Goal: Information Seeking & Learning: Find specific fact

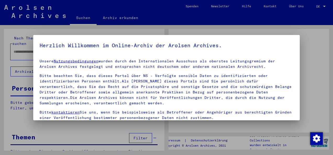
type input "**********"
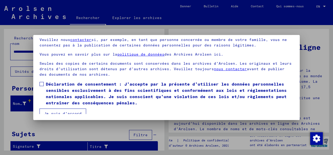
scroll to position [41, 0]
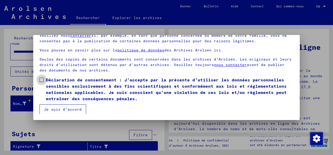
click at [42, 80] on span at bounding box center [41, 80] width 4 height 4
click at [49, 111] on button "Je suis d’accord" at bounding box center [62, 110] width 47 height 10
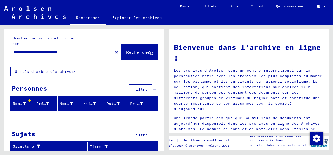
click at [25, 101] on font "Nom de famille" at bounding box center [29, 103] width 33 height 5
click at [18, 104] on font "Nom de famille" at bounding box center [29, 103] width 33 height 5
click at [17, 106] on div "Nom de famille" at bounding box center [19, 103] width 13 height 5
click at [17, 106] on font "Nom de famille" at bounding box center [29, 103] width 33 height 5
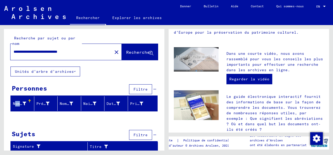
scroll to position [132, 0]
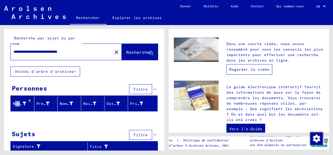
click at [237, 65] on link "Regarder la vidéo" at bounding box center [249, 69] width 46 height 10
click at [19, 104] on font "Nom de famille" at bounding box center [29, 103] width 33 height 5
click at [30, 101] on div at bounding box center [30, 102] width 2 height 2
click at [18, 104] on font "Nom de famille" at bounding box center [29, 103] width 33 height 5
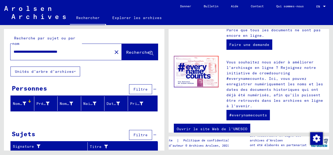
scroll to position [283, 0]
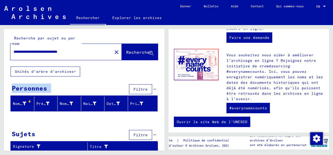
drag, startPoint x: 165, startPoint y: 65, endPoint x: 165, endPoint y: 83, distance: 18.6
click at [165, 83] on div "**********" at bounding box center [83, 88] width 166 height 126
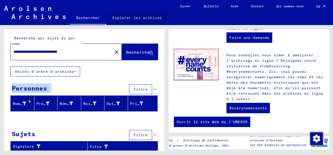
drag, startPoint x: 165, startPoint y: 83, endPoint x: 130, endPoint y: 18, distance: 73.9
click at [130, 18] on link "Explorer les archives" at bounding box center [137, 18] width 62 height 13
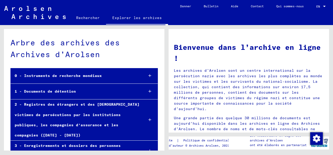
click at [67, 93] on div "1 - Documents de détention" at bounding box center [75, 92] width 129 height 10
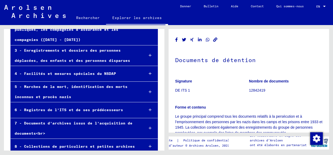
scroll to position [133, 0]
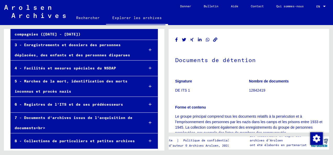
click at [82, 45] on div "3 - Enregistrements et dossiers des personnes déplacées, des enfants et des per…" at bounding box center [75, 50] width 129 height 20
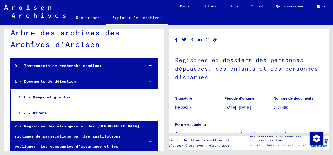
scroll to position [7, 0]
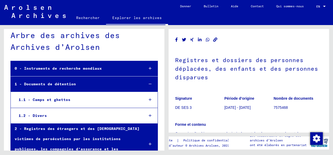
click at [142, 69] on div at bounding box center [149, 68] width 15 height 15
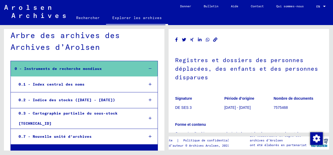
click at [123, 85] on div "0.1 - Index central des noms" at bounding box center [77, 84] width 125 height 10
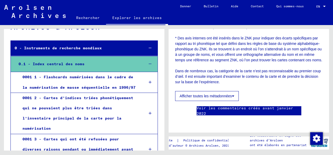
scroll to position [35, 0]
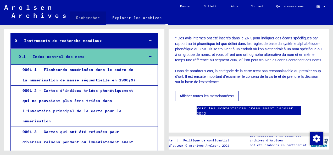
click at [89, 18] on link "Rechercher" at bounding box center [88, 18] width 36 height 13
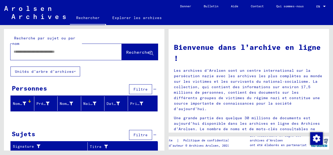
click at [44, 51] on input "text" at bounding box center [60, 51] width 92 height 5
click at [38, 51] on input "**********" at bounding box center [60, 51] width 92 height 5
click at [92, 51] on input "**********" at bounding box center [60, 51] width 92 height 5
type input "**********"
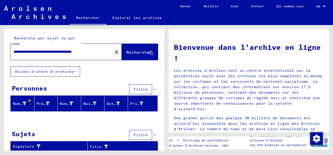
click at [134, 88] on button "Filtre" at bounding box center [140, 89] width 23 height 10
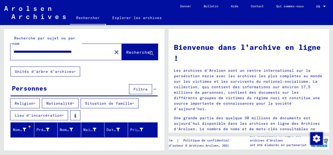
click at [64, 102] on font "Nationalité" at bounding box center [59, 103] width 26 height 5
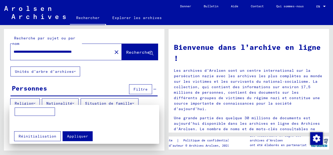
click at [36, 110] on input at bounding box center [35, 112] width 40 height 8
type input "********"
click at [73, 135] on span "Appliquer" at bounding box center [77, 136] width 21 height 5
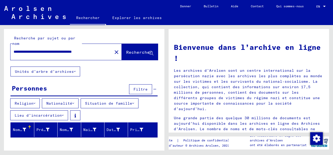
click at [16, 130] on font "Nom de famille" at bounding box center [29, 130] width 33 height 5
click at [26, 128] on div "Nom de famille" at bounding box center [20, 129] width 15 height 5
click at [16, 130] on font "Nom de famille" at bounding box center [29, 130] width 33 height 5
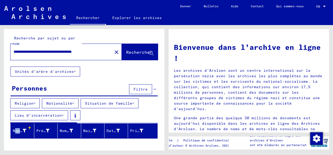
click at [16, 130] on font "Nom de famille" at bounding box center [29, 131] width 33 height 5
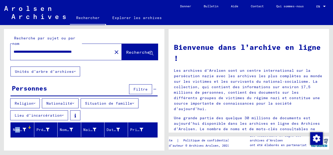
click at [16, 130] on font "Nom de famille" at bounding box center [29, 130] width 33 height 5
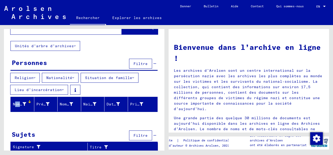
click at [16, 105] on font "Nom de famille" at bounding box center [29, 104] width 33 height 5
click at [30, 101] on div at bounding box center [29, 101] width 3 height 3
click at [69, 103] on font "Nom de jeune fille" at bounding box center [81, 104] width 42 height 5
click at [87, 105] on font "Naissance" at bounding box center [93, 104] width 21 height 5
click at [64, 88] on icon at bounding box center [63, 90] width 2 height 4
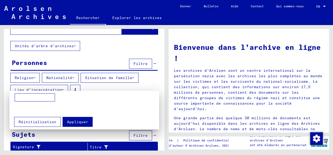
click at [99, 87] on div at bounding box center [166, 77] width 333 height 155
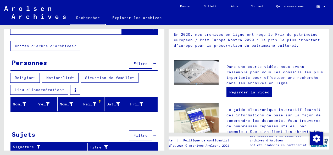
scroll to position [112, 0]
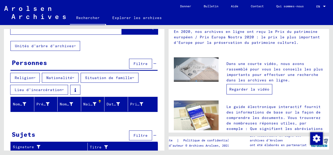
click at [240, 84] on link "Regarder la vidéo" at bounding box center [249, 89] width 46 height 10
click at [246, 84] on link "Regarder la vidéo" at bounding box center [249, 89] width 46 height 10
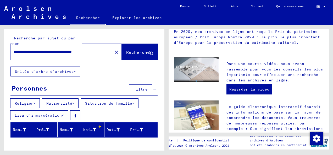
drag, startPoint x: 100, startPoint y: 52, endPoint x: 49, endPoint y: 54, distance: 51.0
click at [49, 54] on div "**********" at bounding box center [65, 52] width 111 height 16
drag, startPoint x: 14, startPoint y: 50, endPoint x: 119, endPoint y: 52, distance: 104.9
click at [119, 52] on div "**********" at bounding box center [83, 52] width 147 height 16
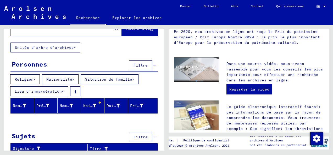
scroll to position [26, 0]
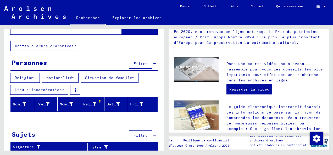
type input "********"
click at [65, 76] on font "Nationalité" at bounding box center [59, 78] width 26 height 5
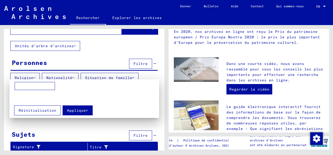
click at [21, 90] on input at bounding box center [35, 86] width 40 height 8
type input "*********"
click at [75, 111] on span "Appliquer" at bounding box center [77, 110] width 21 height 5
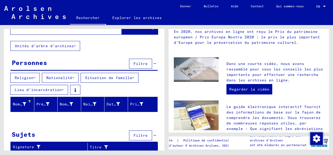
click at [20, 104] on font "Nom de famille" at bounding box center [29, 104] width 33 height 5
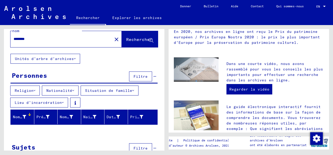
scroll to position [12, 0]
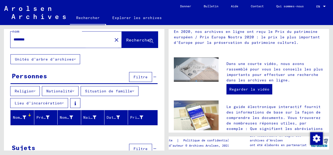
click at [129, 42] on span "Rechercher" at bounding box center [139, 39] width 26 height 5
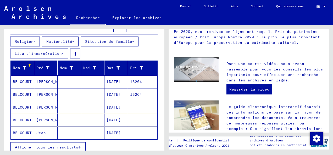
scroll to position [63, 0]
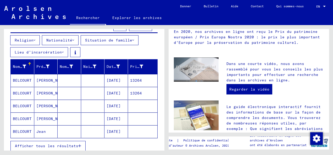
click at [42, 104] on mat-cell "[PERSON_NAME]" at bounding box center [46, 106] width 24 height 13
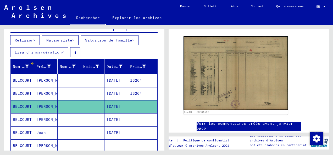
scroll to position [97, 0]
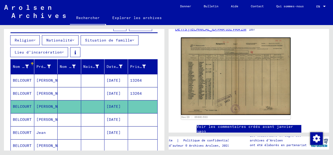
click at [202, 80] on img at bounding box center [236, 77] width 110 height 78
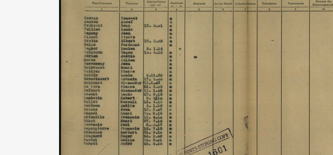
drag, startPoint x: 123, startPoint y: 55, endPoint x: 124, endPoint y: 59, distance: 4.3
click at [124, 59] on img at bounding box center [166, 64] width 266 height 103
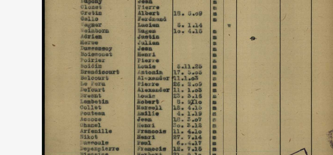
drag, startPoint x: 112, startPoint y: 72, endPoint x: 111, endPoint y: 77, distance: 4.8
click at [111, 77] on img at bounding box center [166, 64] width 266 height 103
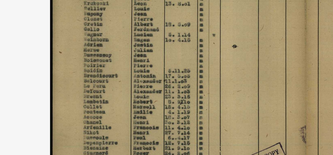
drag, startPoint x: 110, startPoint y: 71, endPoint x: 109, endPoint y: 82, distance: 10.6
click at [109, 82] on img at bounding box center [166, 64] width 266 height 103
drag, startPoint x: 116, startPoint y: 67, endPoint x: 113, endPoint y: 79, distance: 12.1
click at [113, 79] on img at bounding box center [166, 64] width 266 height 103
drag, startPoint x: 112, startPoint y: 76, endPoint x: 115, endPoint y: 75, distance: 3.5
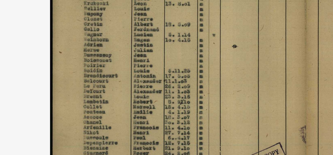
click at [111, 83] on img at bounding box center [166, 64] width 266 height 103
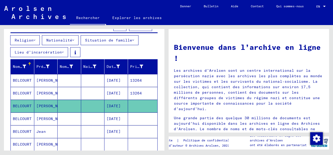
click at [43, 118] on mat-cell "[PERSON_NAME]" at bounding box center [46, 119] width 24 height 13
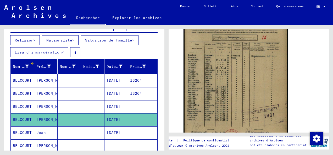
scroll to position [133, 0]
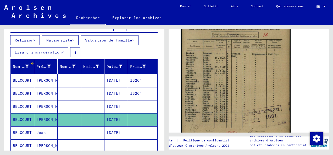
click at [235, 88] on img at bounding box center [236, 77] width 110 height 153
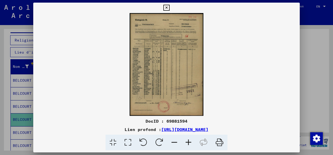
click at [162, 72] on img at bounding box center [166, 64] width 266 height 103
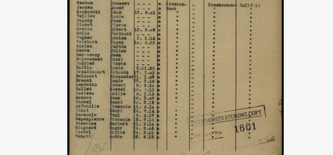
drag, startPoint x: 155, startPoint y: 69, endPoint x: 156, endPoint y: 73, distance: 3.8
click at [156, 73] on img at bounding box center [166, 64] width 266 height 103
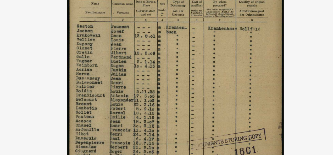
drag, startPoint x: 166, startPoint y: 73, endPoint x: 163, endPoint y: 73, distance: 3.2
click at [163, 73] on img at bounding box center [166, 64] width 266 height 103
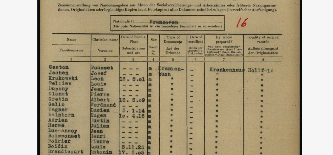
click at [141, 57] on img at bounding box center [166, 64] width 266 height 103
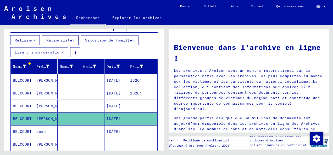
click at [41, 129] on mat-cell "Jean" at bounding box center [46, 132] width 24 height 13
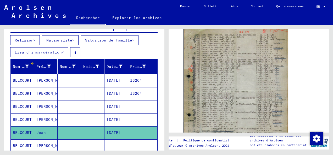
scroll to position [107, 0]
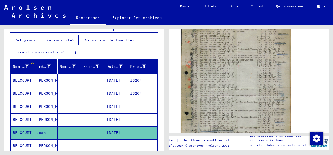
click at [220, 88] on img at bounding box center [236, 88] width 110 height 141
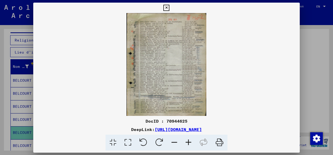
click at [220, 88] on img at bounding box center [166, 64] width 266 height 103
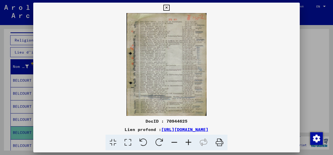
click at [153, 81] on img at bounding box center [166, 64] width 266 height 103
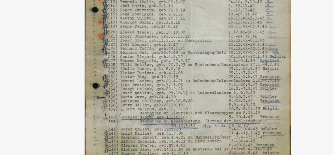
drag, startPoint x: 153, startPoint y: 74, endPoint x: 153, endPoint y: 89, distance: 14.7
click at [153, 89] on img at bounding box center [166, 64] width 266 height 103
drag, startPoint x: 153, startPoint y: 72, endPoint x: 152, endPoint y: 78, distance: 5.8
click at [151, 82] on img at bounding box center [166, 64] width 266 height 103
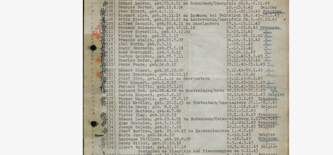
click at [151, 87] on img at bounding box center [166, 64] width 266 height 103
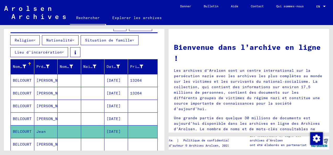
click at [43, 143] on mat-cell "[PERSON_NAME]" at bounding box center [46, 144] width 24 height 13
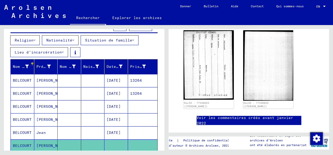
scroll to position [100, 0]
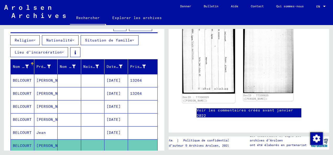
click at [210, 64] on img at bounding box center [208, 57] width 53 height 73
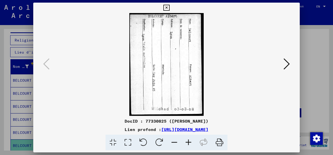
click at [282, 63] on button at bounding box center [286, 64] width 9 height 15
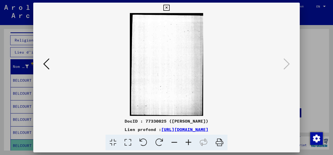
click at [48, 63] on icon at bounding box center [46, 64] width 6 height 13
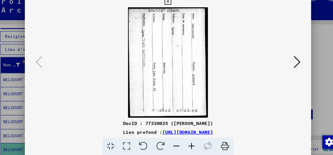
click at [161, 129] on link "[URL][DOMAIN_NAME]" at bounding box center [184, 129] width 47 height 5
